Goal: Transaction & Acquisition: Download file/media

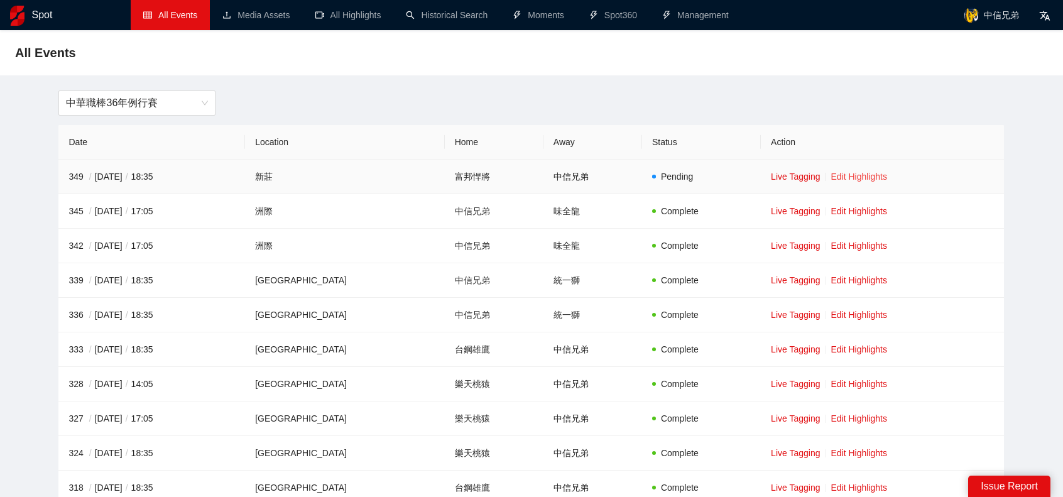
click at [862, 177] on link "Edit Highlights" at bounding box center [859, 177] width 57 height 10
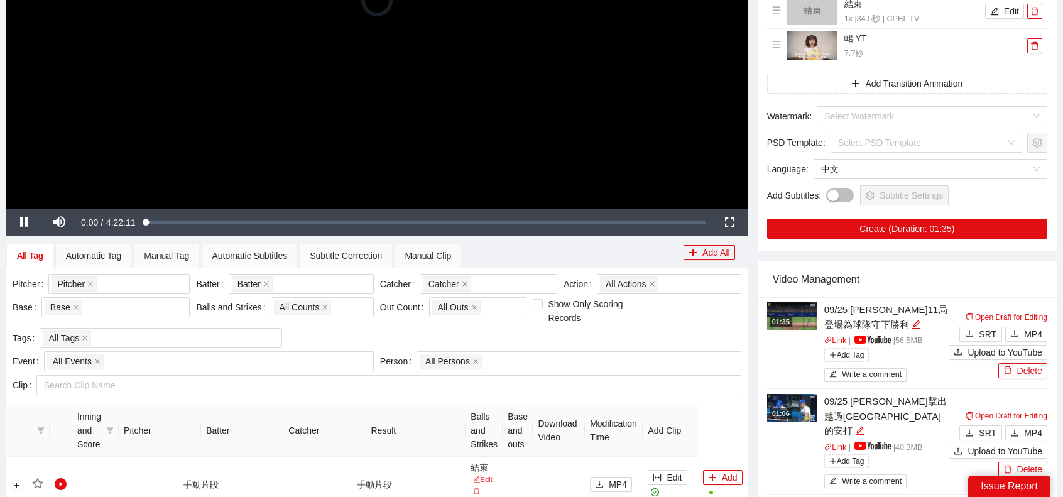
scroll to position [440, 0]
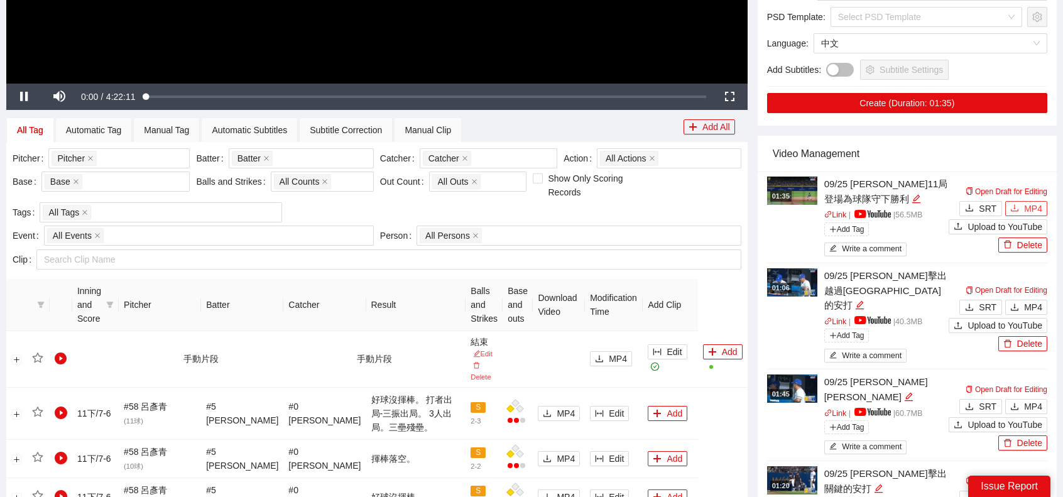
click at [1041, 202] on span "MP4" at bounding box center [1033, 209] width 18 height 14
click at [1043, 300] on button "MP4" at bounding box center [1027, 307] width 42 height 15
click at [1034, 400] on span "MP4" at bounding box center [1033, 407] width 18 height 14
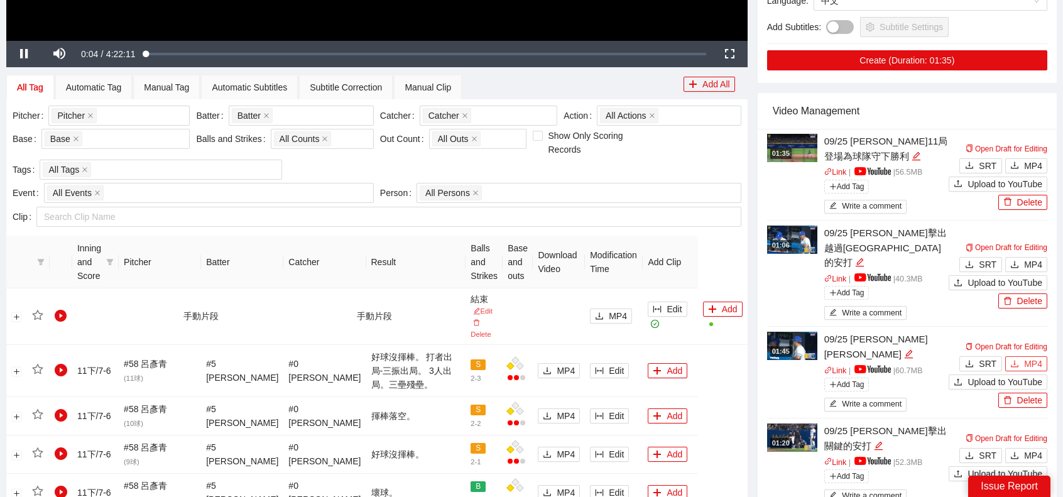
scroll to position [503, 0]
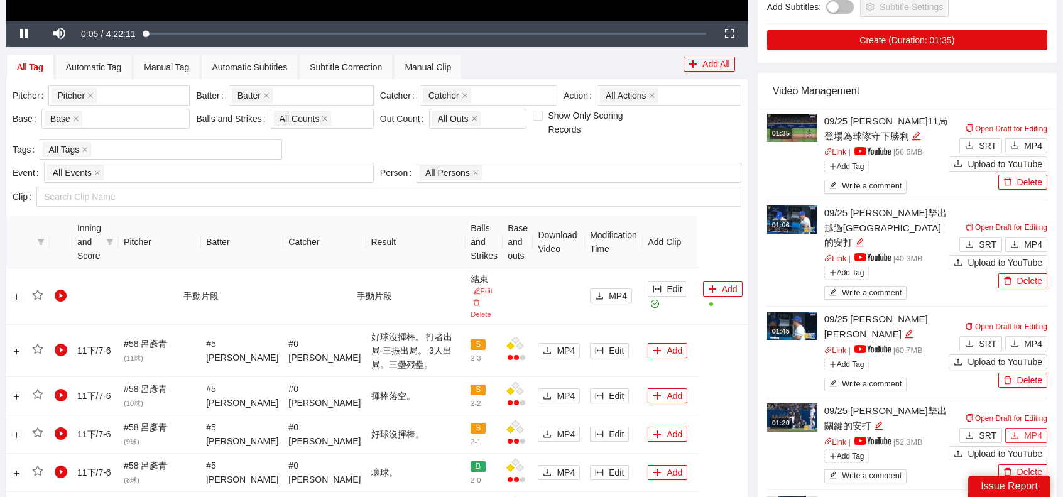
click at [1029, 429] on span "MP4" at bounding box center [1033, 436] width 18 height 14
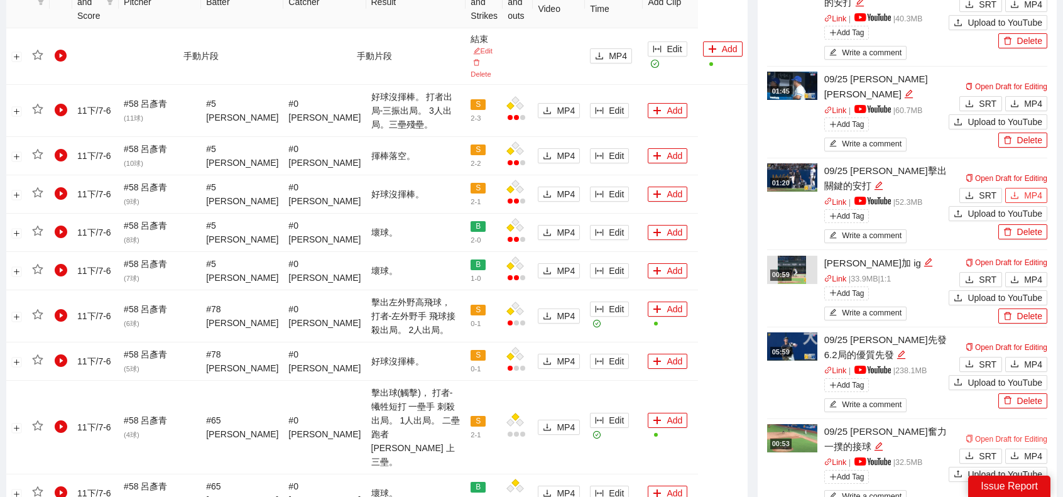
scroll to position [754, 0]
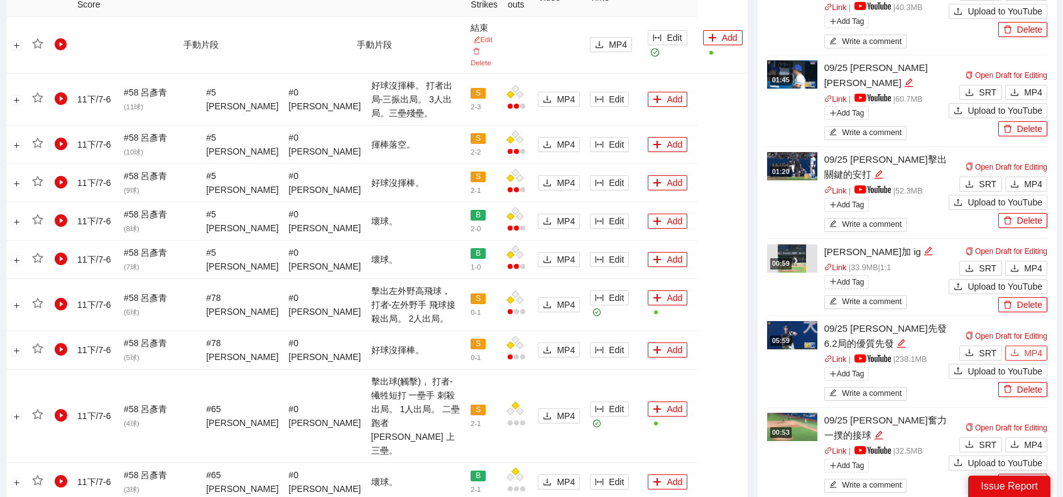
click at [1034, 346] on span "MP4" at bounding box center [1033, 353] width 18 height 14
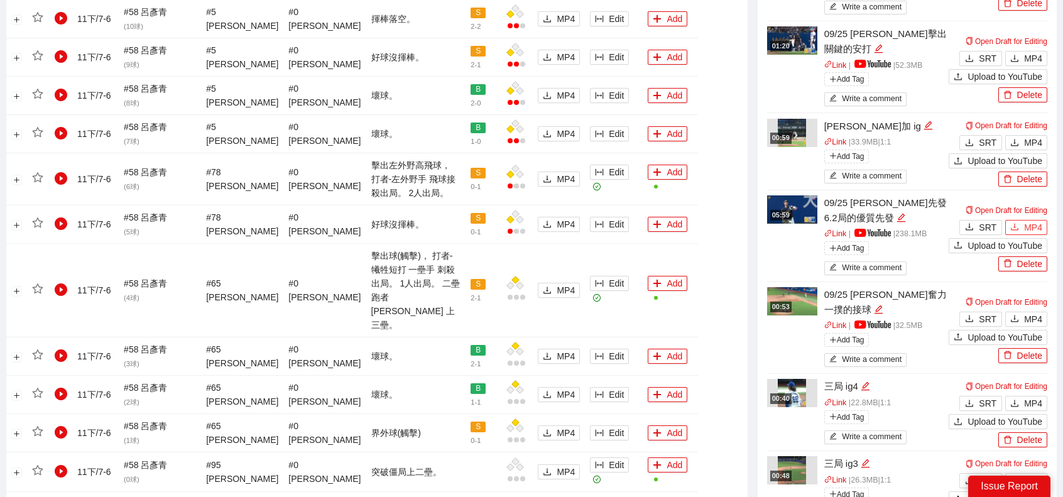
scroll to position [1131, 0]
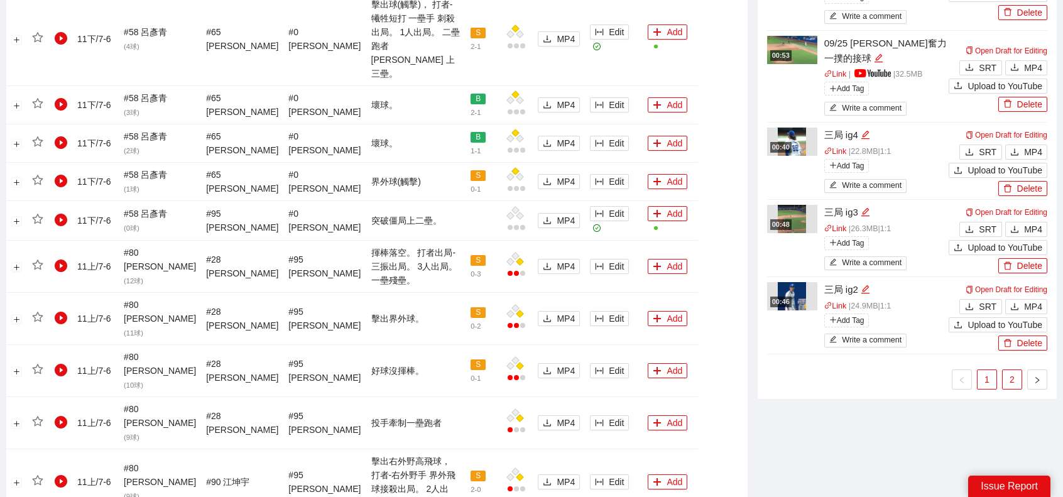
click at [1014, 370] on link "2" at bounding box center [1012, 379] width 19 height 19
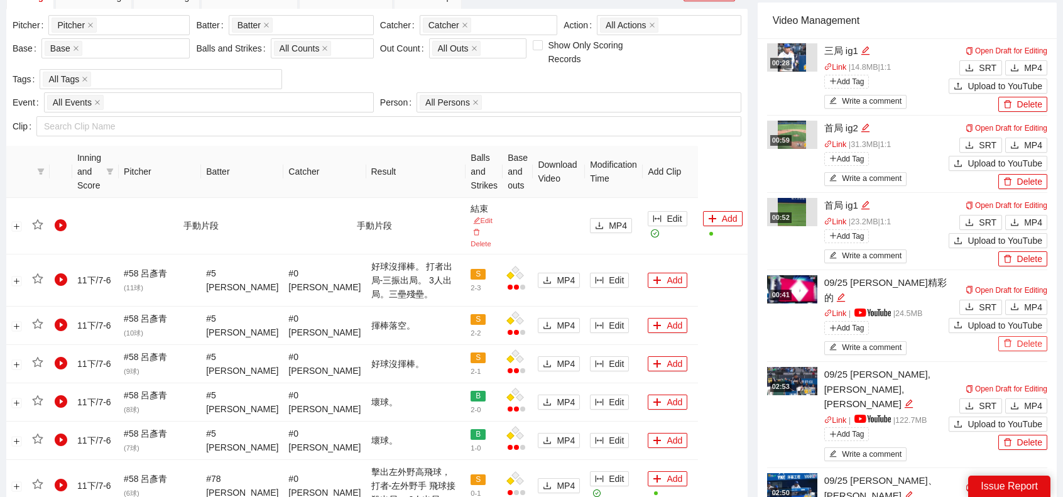
scroll to position [628, 0]
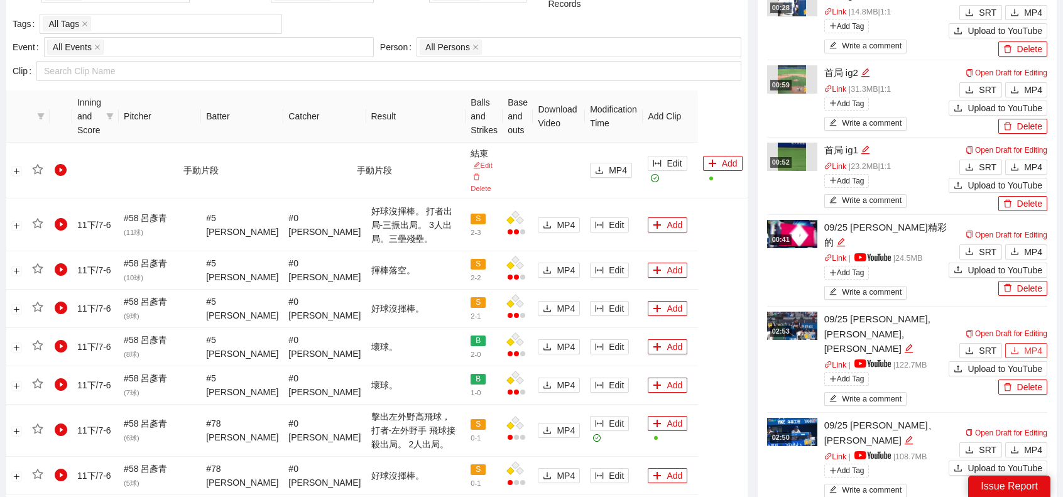
click at [1040, 344] on span "MP4" at bounding box center [1033, 351] width 18 height 14
click at [1030, 443] on span "MP4" at bounding box center [1033, 450] width 18 height 14
